Goal: Obtain resource: Download file/media

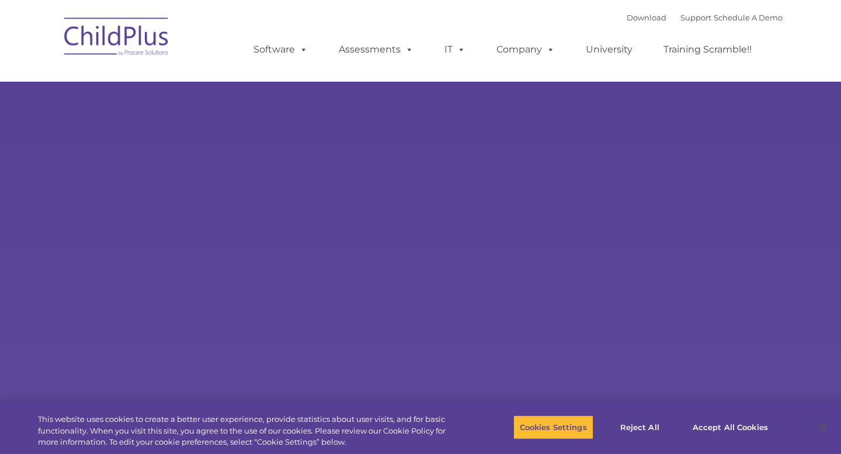
select select "MEDIUM"
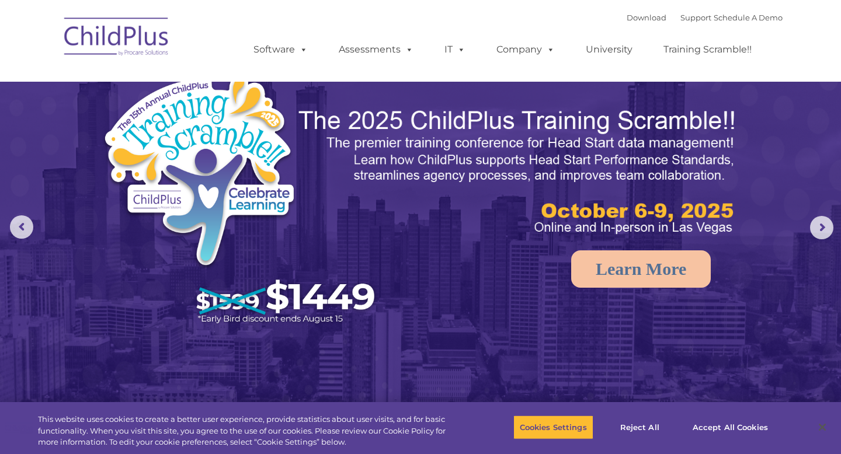
click at [648, 1] on nav "Download Support | Schedule A Demo  MENU MENU Software ChildPlus: The original…" at bounding box center [420, 41] width 841 height 82
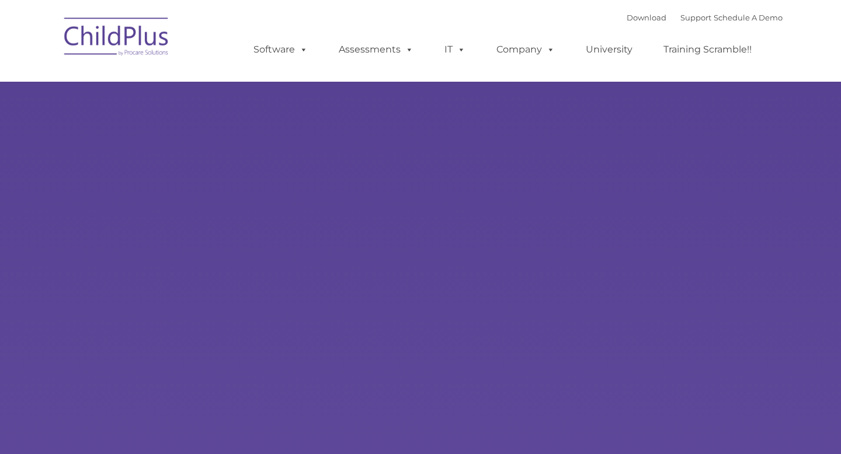
type input ""
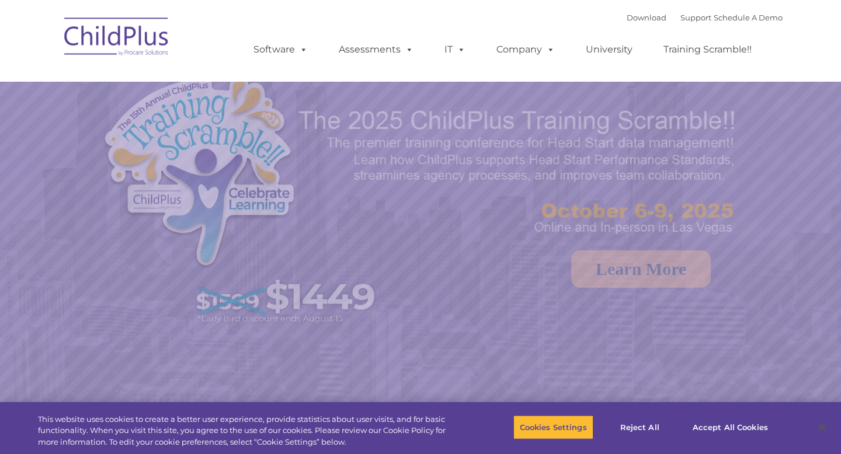
select select "MEDIUM"
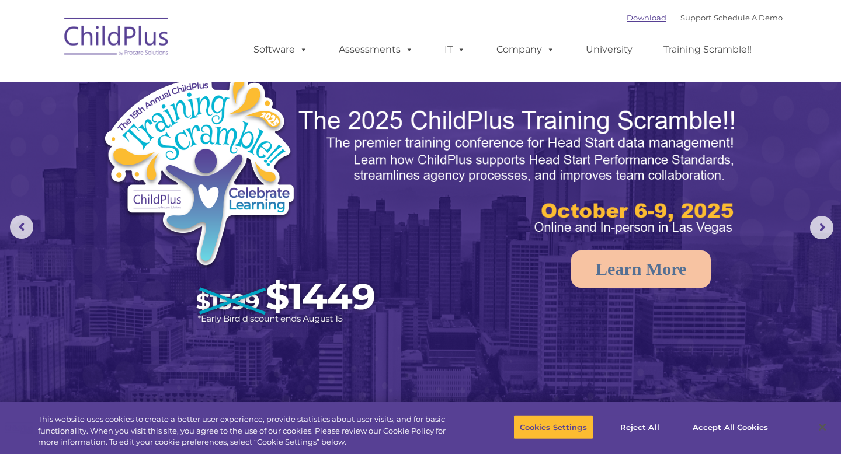
click at [630, 16] on link "Download" at bounding box center [647, 17] width 40 height 9
